Goal: Find specific page/section: Find specific page/section

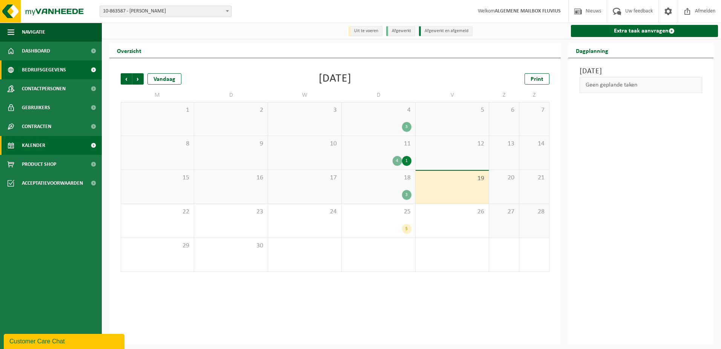
drag, startPoint x: 0, startPoint y: 0, endPoint x: 67, endPoint y: 69, distance: 96.6
click at [26, 71] on span "Bedrijfsgegevens" at bounding box center [44, 69] width 44 height 19
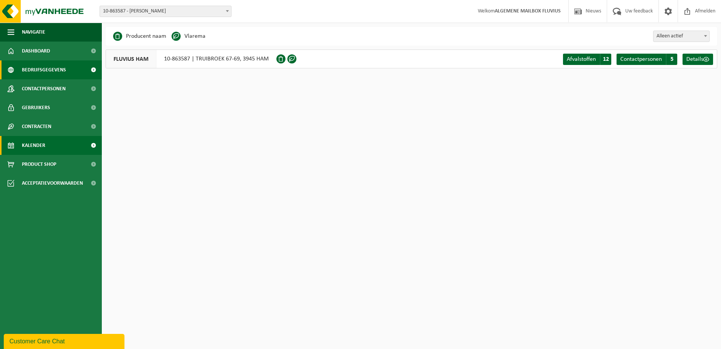
click at [41, 145] on span "Kalender" at bounding box center [33, 145] width 23 height 19
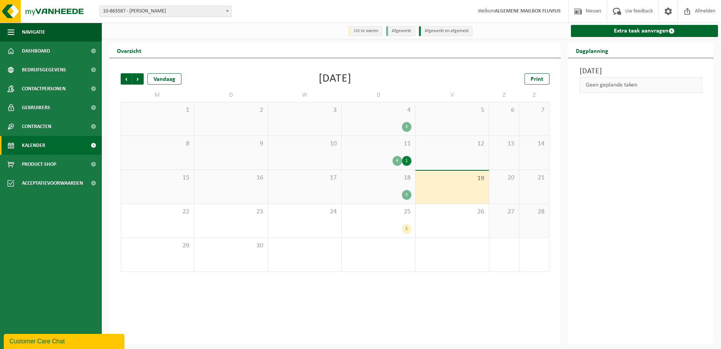
click at [379, 147] on span "11" at bounding box center [379, 144] width 66 height 8
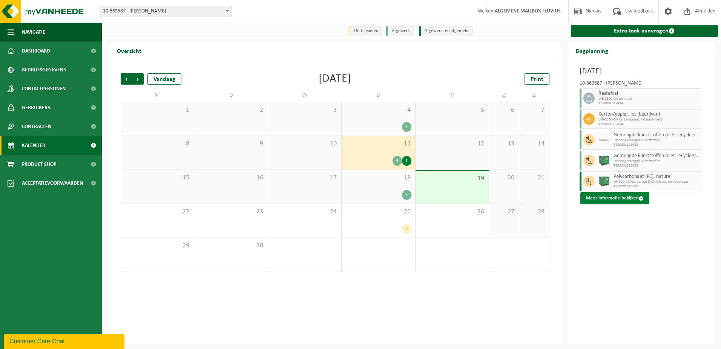
click at [620, 200] on button "Meer informatie bekijken" at bounding box center [615, 198] width 69 height 12
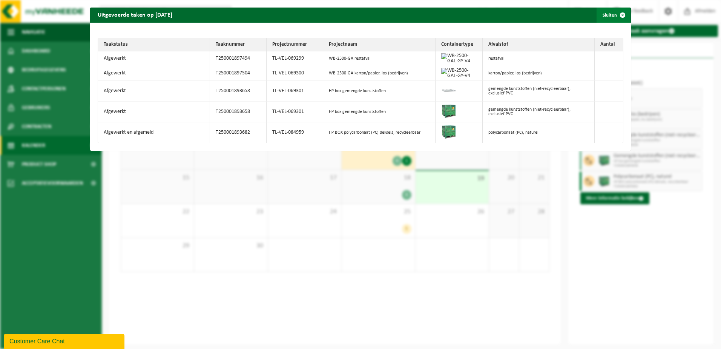
click at [615, 13] on span "button" at bounding box center [622, 15] width 15 height 15
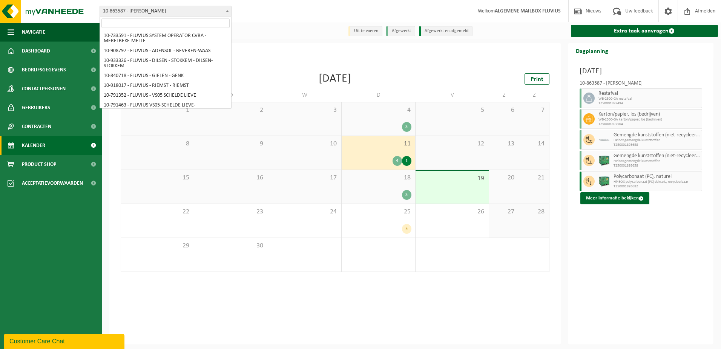
click at [226, 13] on span at bounding box center [228, 11] width 8 height 10
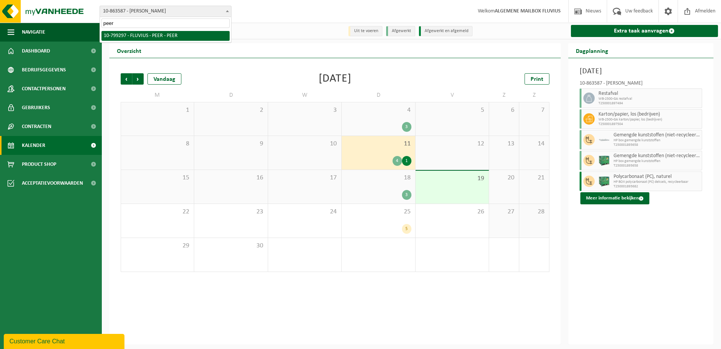
type input "peer"
select select "33231"
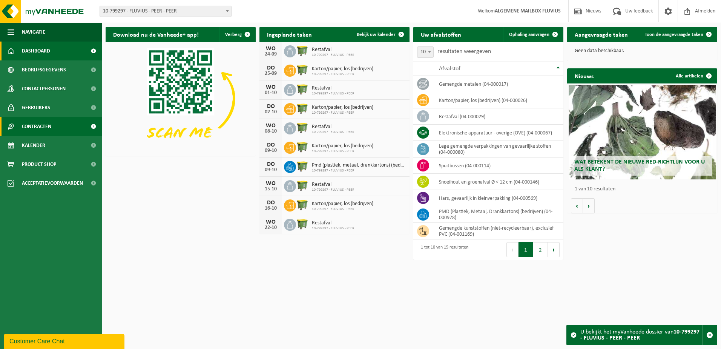
click at [41, 127] on span "Contracten" at bounding box center [36, 126] width 29 height 19
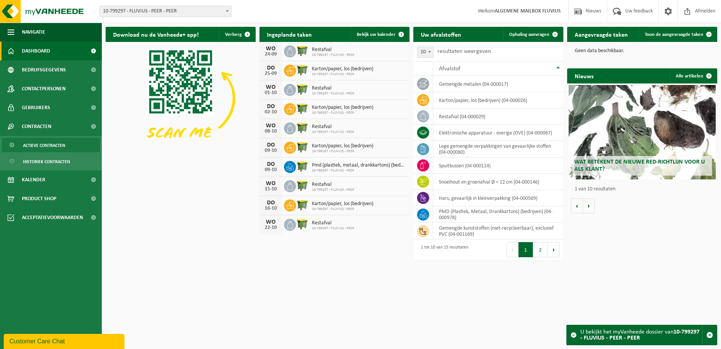
click at [38, 146] on span "Actieve contracten" at bounding box center [44, 145] width 42 height 14
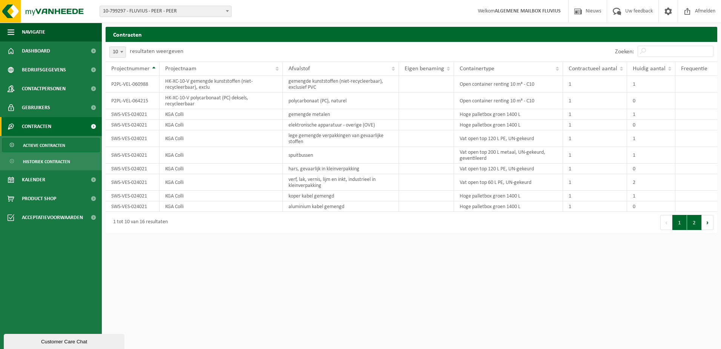
click at [698, 226] on button "2" at bounding box center [694, 222] width 15 height 15
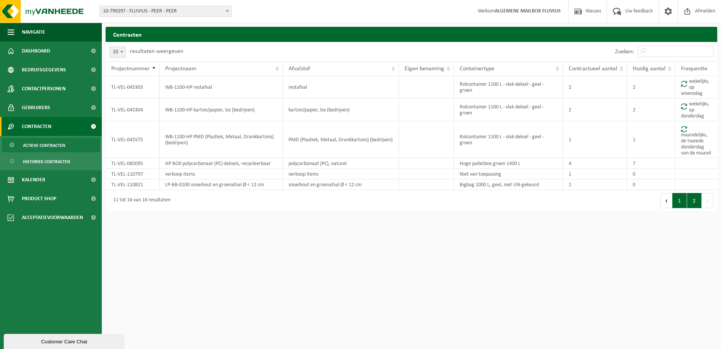
click at [678, 205] on button "1" at bounding box center [680, 200] width 15 height 15
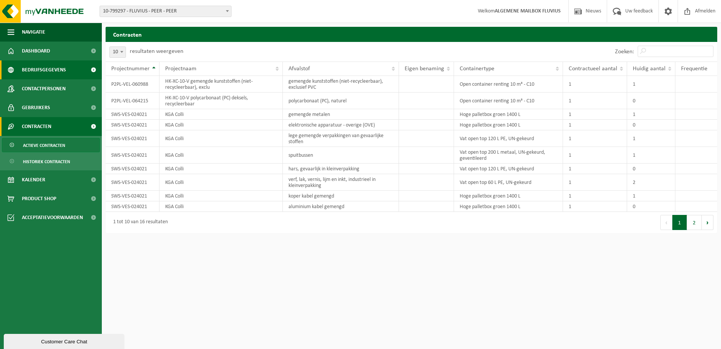
click at [42, 70] on span "Bedrijfsgegevens" at bounding box center [44, 69] width 44 height 19
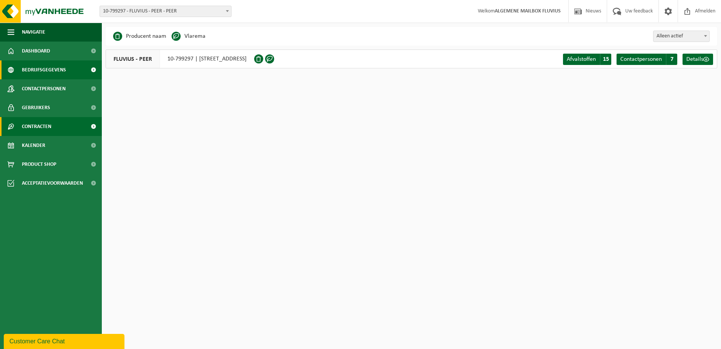
click at [55, 125] on link "Contracten" at bounding box center [51, 126] width 102 height 19
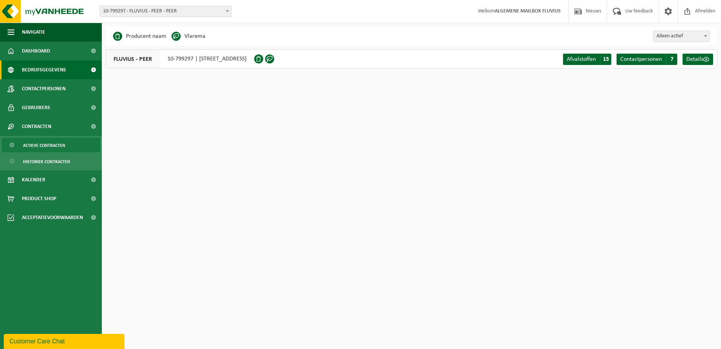
click at [52, 143] on span "Actieve contracten" at bounding box center [44, 145] width 42 height 14
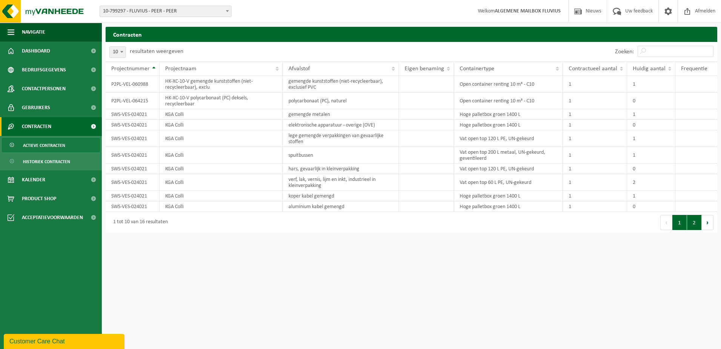
click at [694, 226] on button "2" at bounding box center [694, 222] width 15 height 15
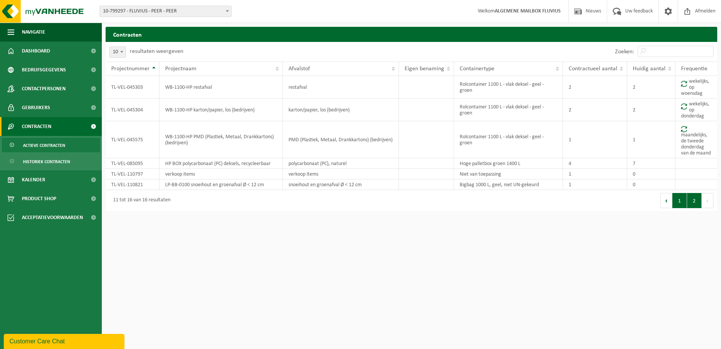
click at [678, 203] on button "1" at bounding box center [680, 200] width 15 height 15
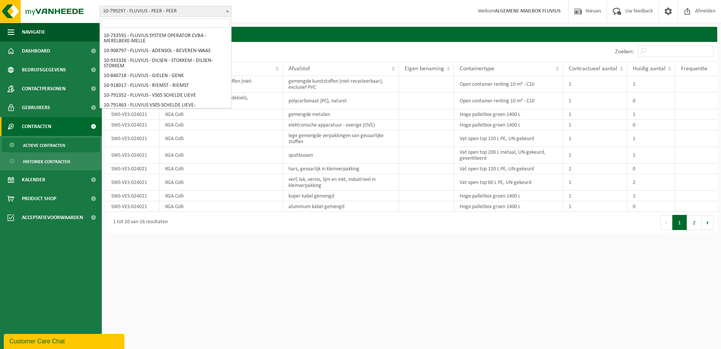
scroll to position [4671, 0]
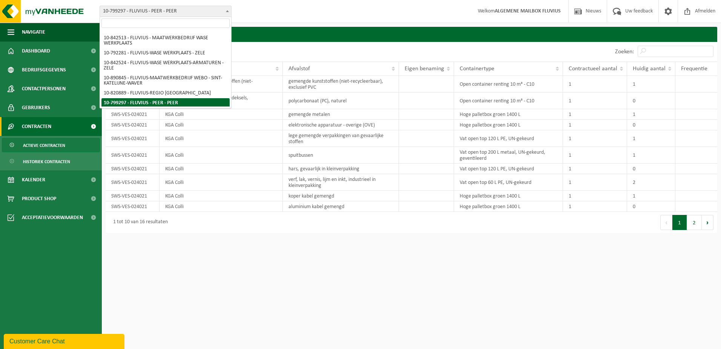
click at [213, 13] on span "10-799297 - FLUVIUS - PEER - PEER" at bounding box center [165, 11] width 131 height 11
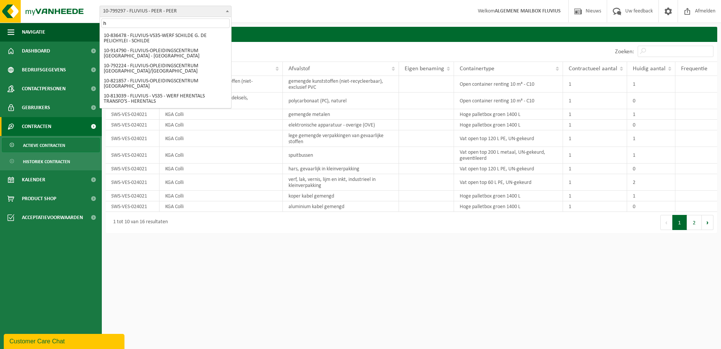
scroll to position [0, 0]
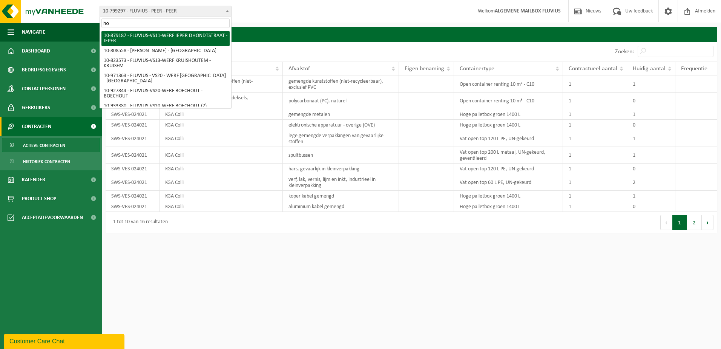
type input "h"
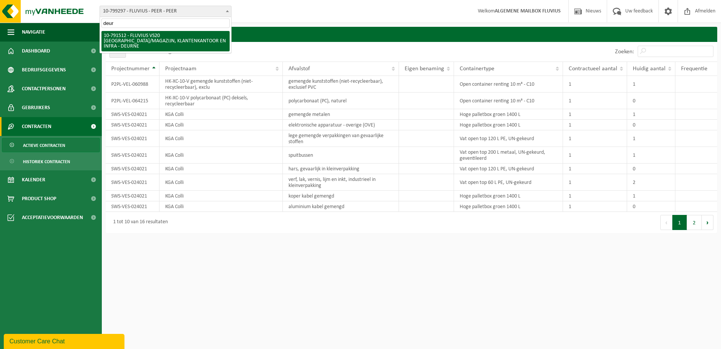
type input "deur"
select select "30237"
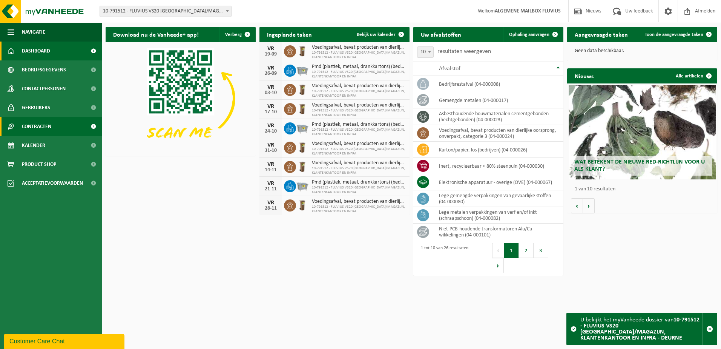
click at [42, 127] on span "Contracten" at bounding box center [36, 126] width 29 height 19
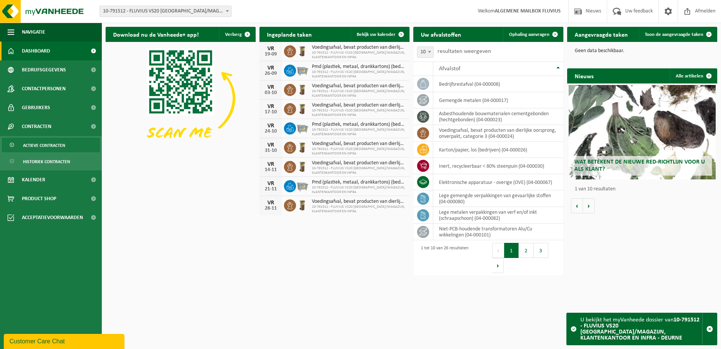
click at [43, 141] on span "Actieve contracten" at bounding box center [44, 145] width 42 height 14
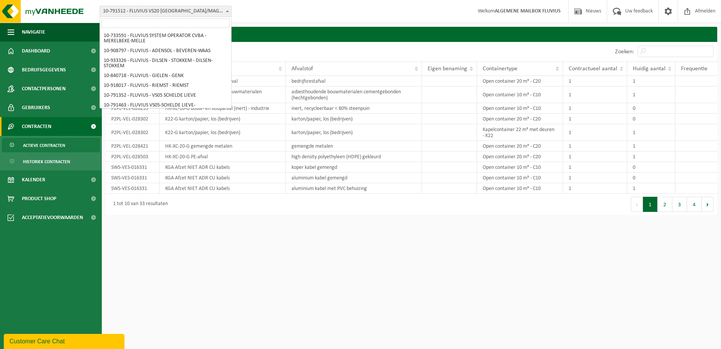
click at [224, 9] on span at bounding box center [228, 11] width 8 height 10
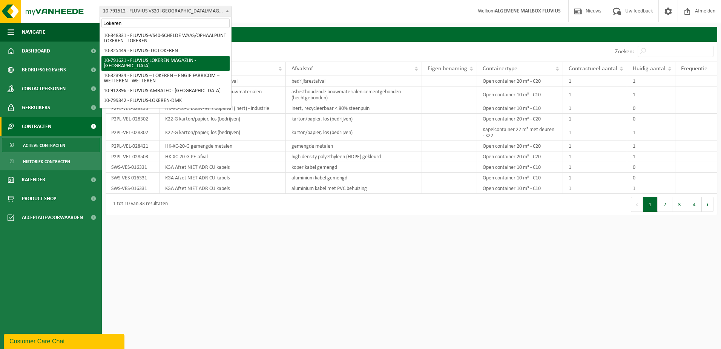
type input "Lokeren"
select select "30279"
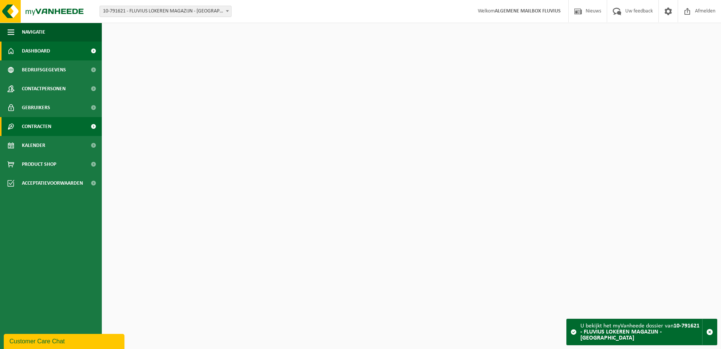
click at [41, 126] on span "Contracten" at bounding box center [36, 126] width 29 height 19
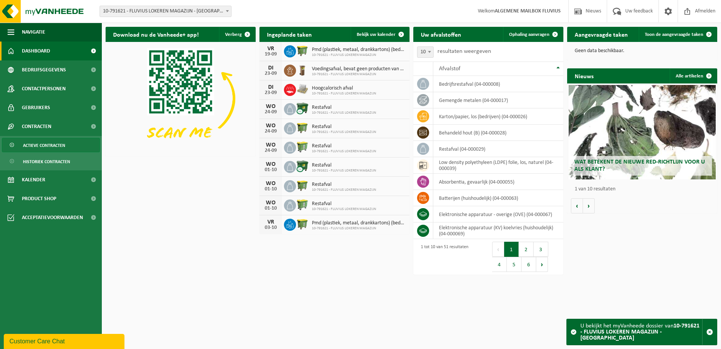
click at [42, 147] on span "Actieve contracten" at bounding box center [44, 145] width 42 height 14
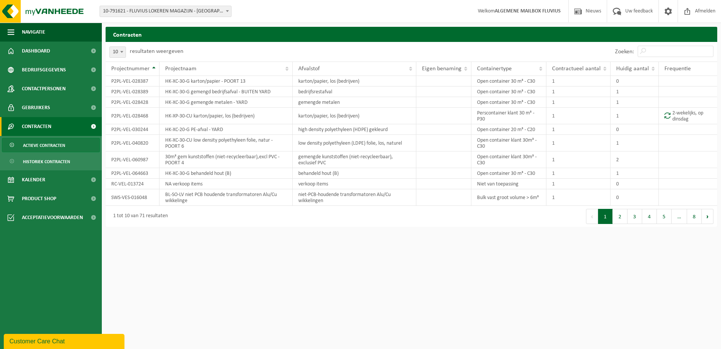
click at [225, 14] on span at bounding box center [228, 11] width 8 height 10
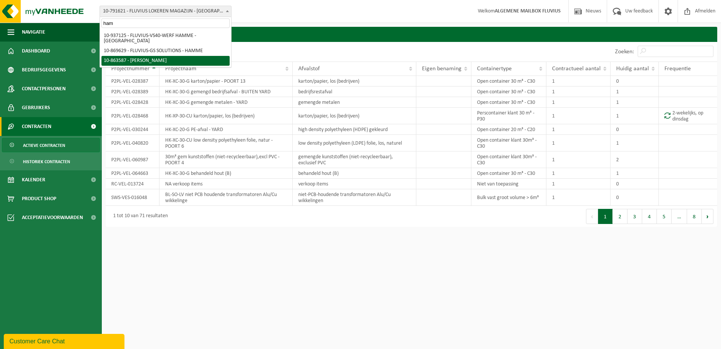
type input "ham"
select select "101592"
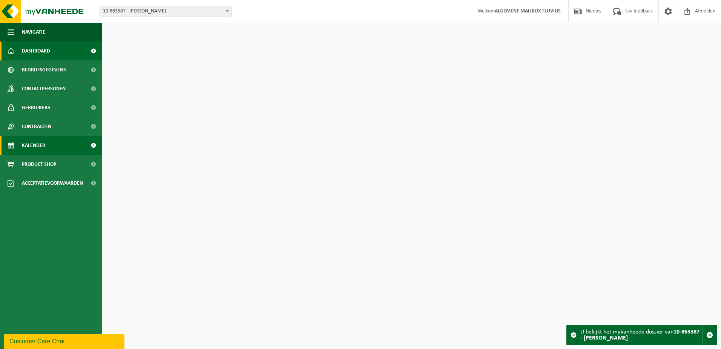
click at [31, 140] on span "Kalender" at bounding box center [33, 145] width 23 height 19
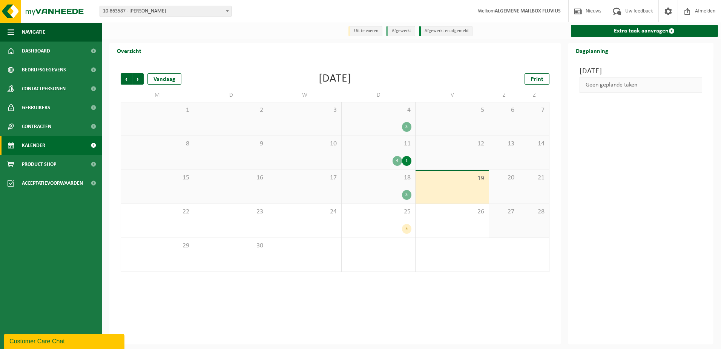
click at [383, 154] on div "11 4 1" at bounding box center [378, 153] width 73 height 34
